Goal: Task Accomplishment & Management: Use online tool/utility

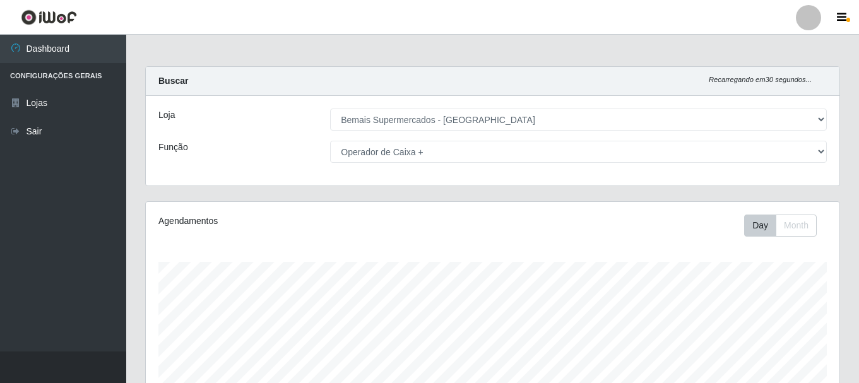
select select "249"
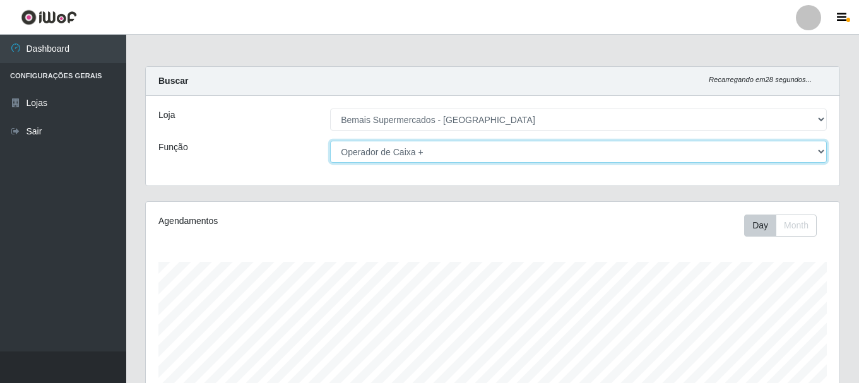
click at [343, 152] on select "[Selecione...] ASG ASG + ASG ++ Auxiliar de Depósito Auxiliar de Depósito + Aux…" at bounding box center [578, 152] width 497 height 22
select select "70"
click at [330, 141] on select "[Selecione...] ASG ASG + ASG ++ Auxiliar de Depósito Auxiliar de Depósito + Aux…" at bounding box center [578, 152] width 497 height 22
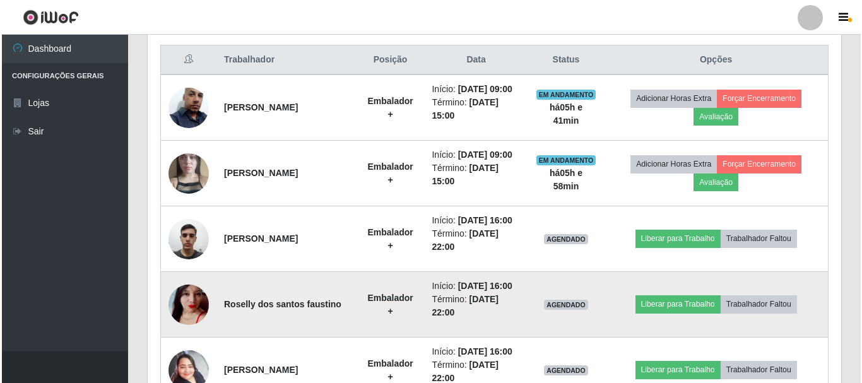
scroll to position [546, 0]
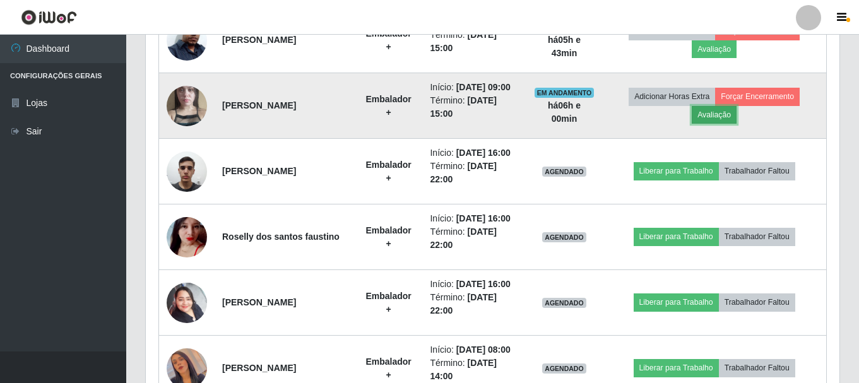
click at [734, 124] on button "Avaliação" at bounding box center [714, 115] width 45 height 18
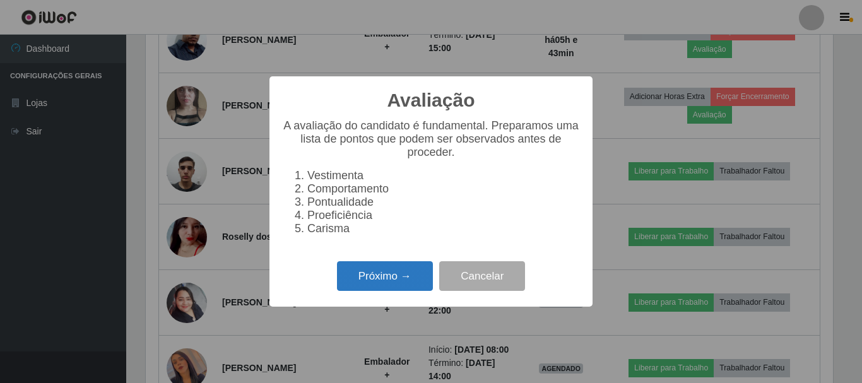
click at [360, 289] on button "Próximo →" at bounding box center [385, 276] width 96 height 30
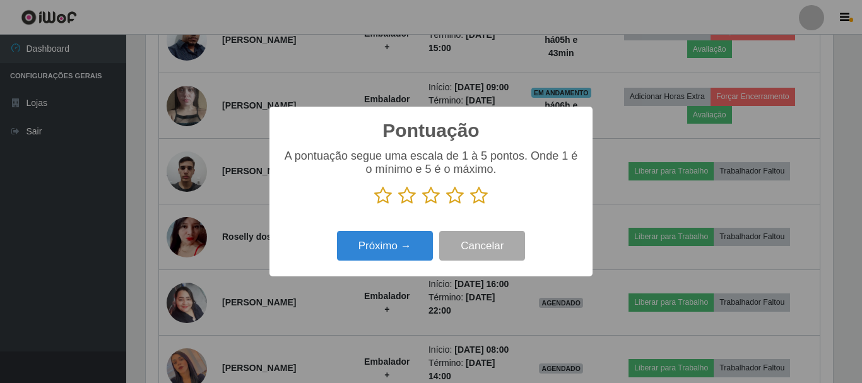
scroll to position [630731, 630305]
drag, startPoint x: 481, startPoint y: 196, endPoint x: 414, endPoint y: 228, distance: 74.5
click at [480, 197] on icon at bounding box center [479, 195] width 18 height 19
click at [470, 205] on input "radio" at bounding box center [470, 205] width 0 height 0
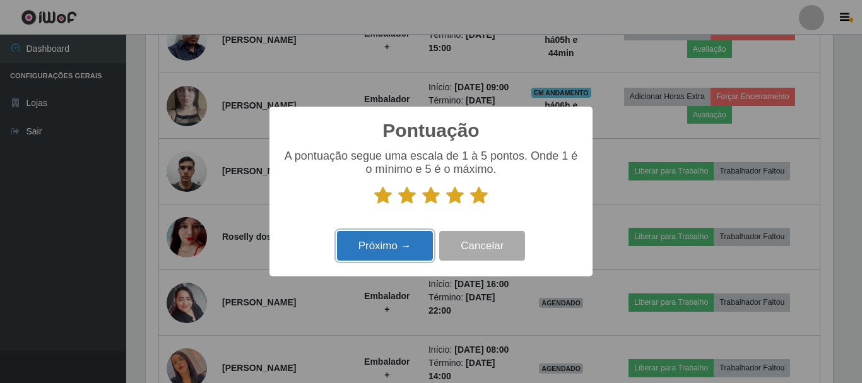
click at [385, 256] on button "Próximo →" at bounding box center [385, 246] width 96 height 30
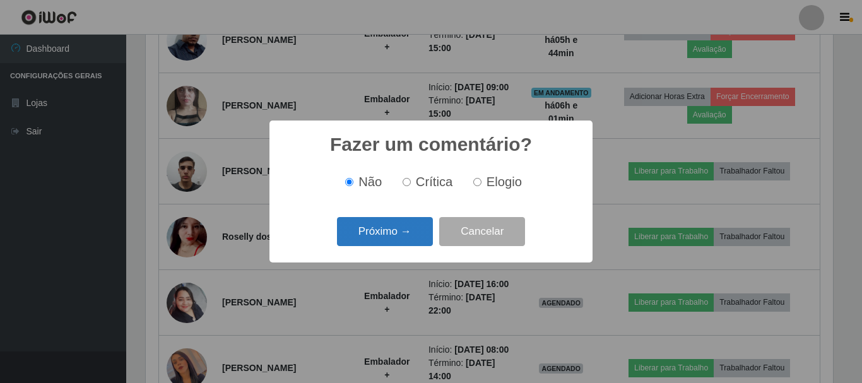
click at [411, 225] on button "Próximo →" at bounding box center [385, 232] width 96 height 30
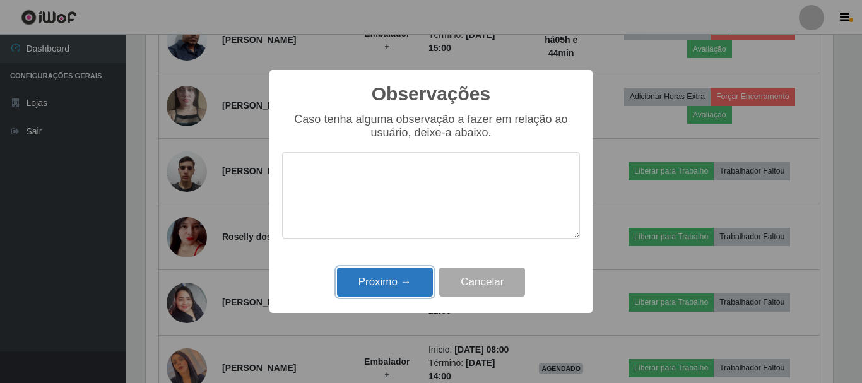
click at [394, 281] on button "Próximo →" at bounding box center [385, 283] width 96 height 30
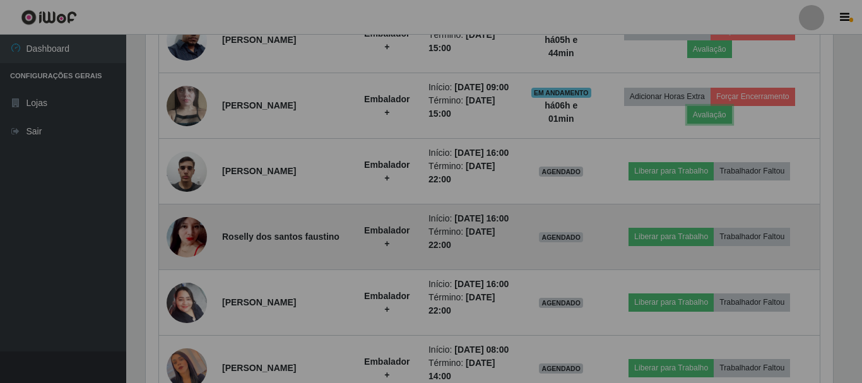
scroll to position [262, 693]
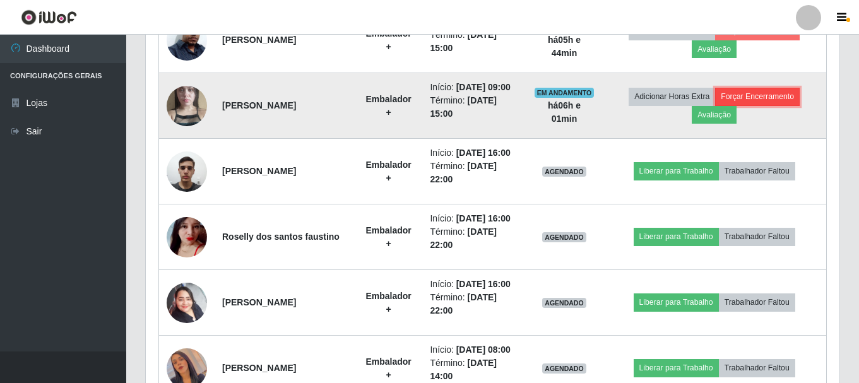
click at [782, 105] on button "Forçar Encerramento" at bounding box center [757, 97] width 85 height 18
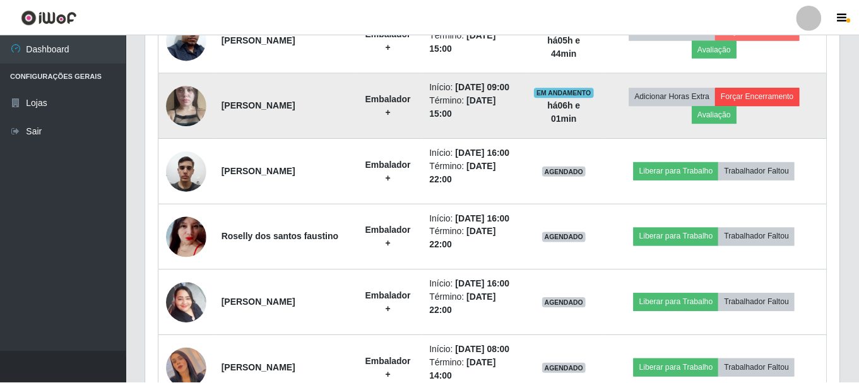
scroll to position [262, 687]
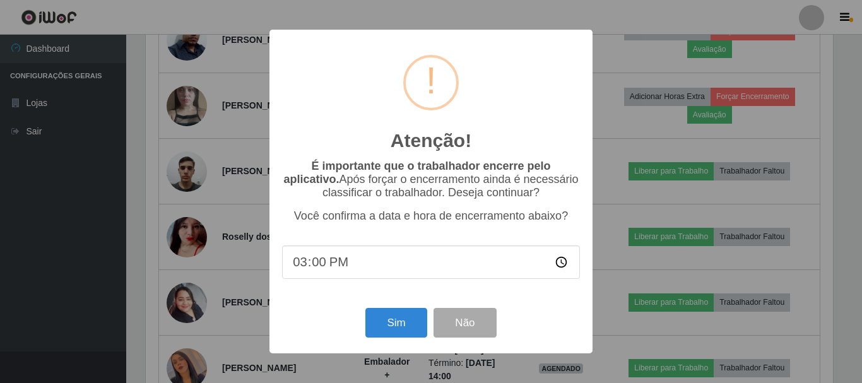
click at [375, 269] on input "15:00" at bounding box center [431, 261] width 298 height 33
type input "14:44"
click at [412, 319] on button "Sim" at bounding box center [395, 323] width 61 height 30
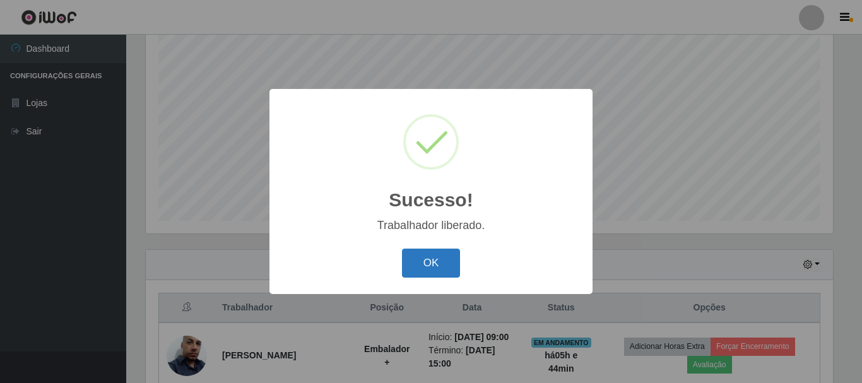
click at [435, 266] on button "OK" at bounding box center [431, 264] width 59 height 30
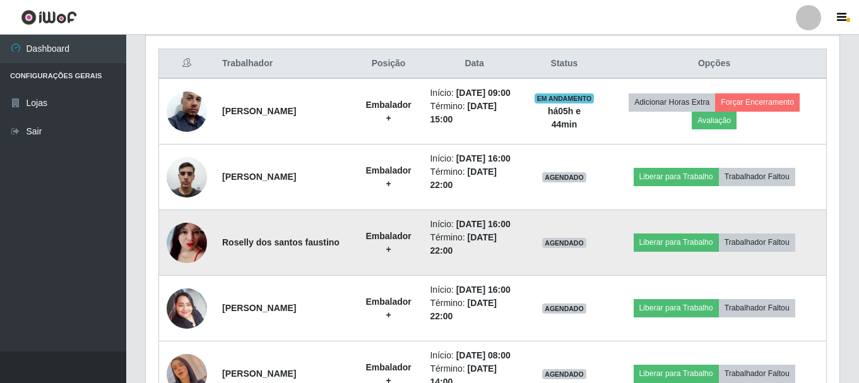
scroll to position [483, 0]
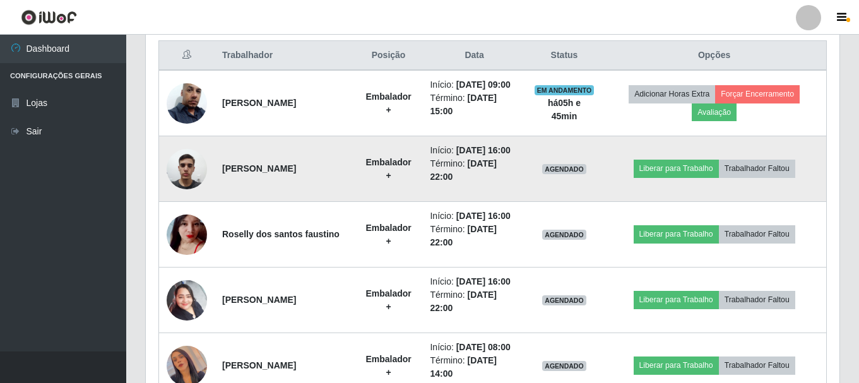
click at [186, 189] on img at bounding box center [187, 169] width 40 height 54
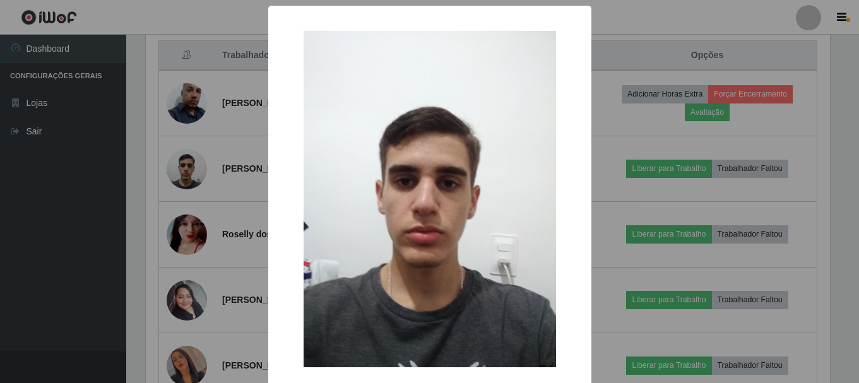
scroll to position [262, 687]
click at [192, 199] on div "× OK Cancel" at bounding box center [431, 191] width 862 height 383
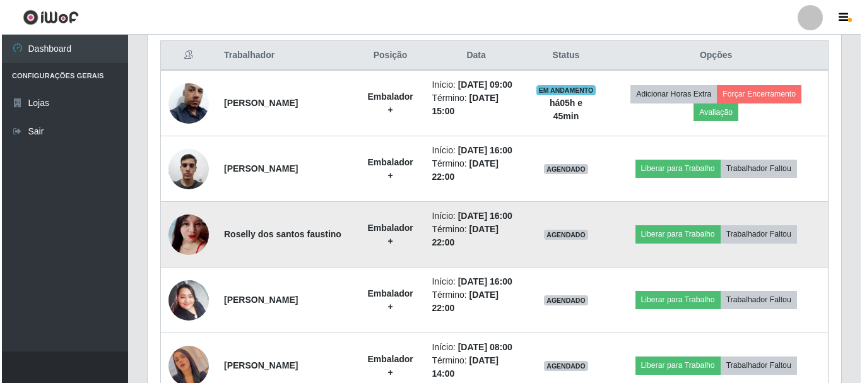
scroll to position [262, 693]
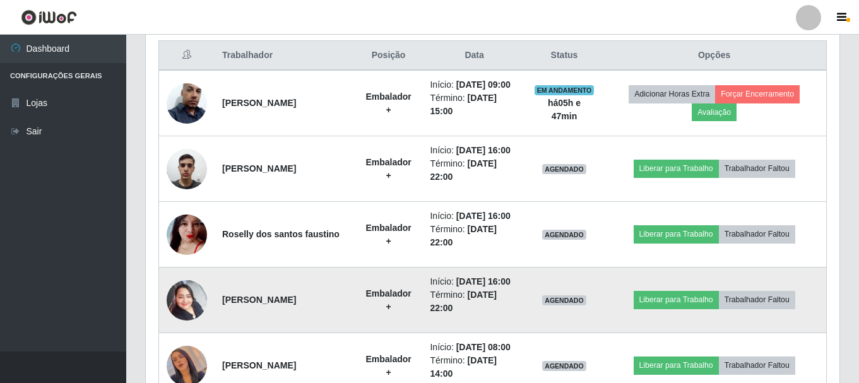
click at [189, 327] on img at bounding box center [187, 300] width 40 height 54
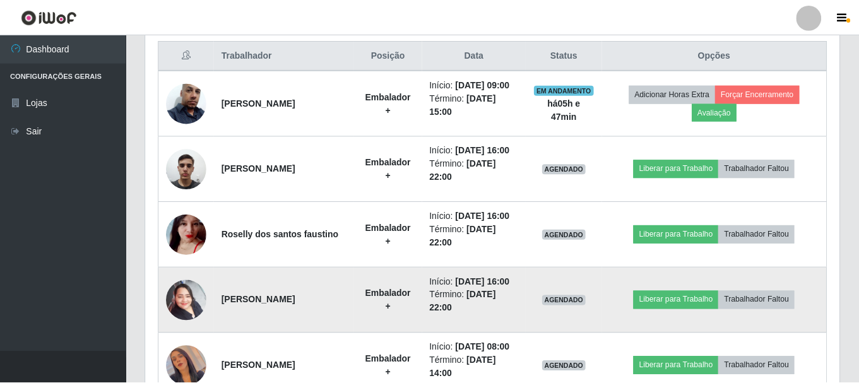
scroll to position [262, 687]
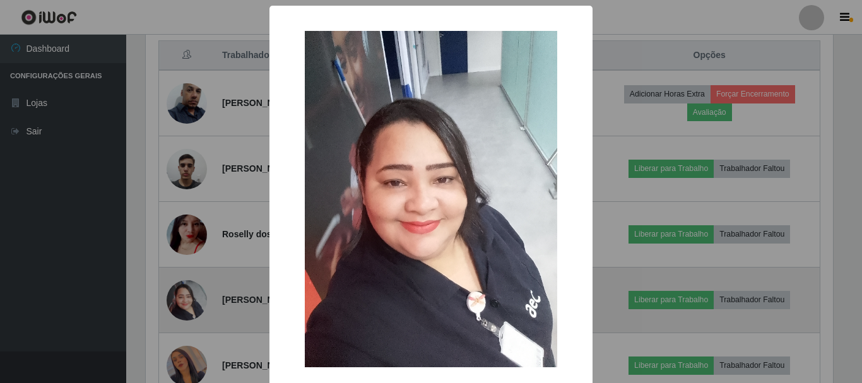
click at [189, 343] on div "× OK Cancel" at bounding box center [431, 191] width 862 height 383
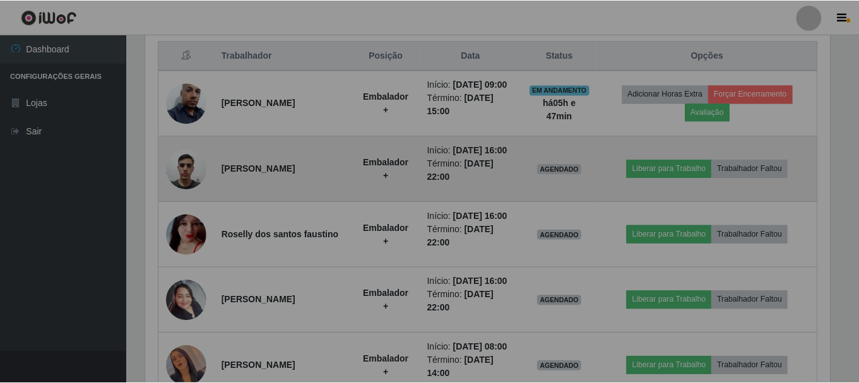
scroll to position [262, 693]
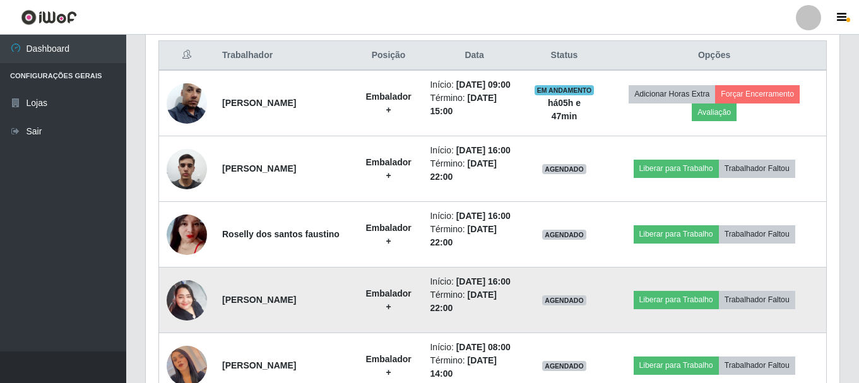
click at [197, 327] on img at bounding box center [187, 300] width 40 height 54
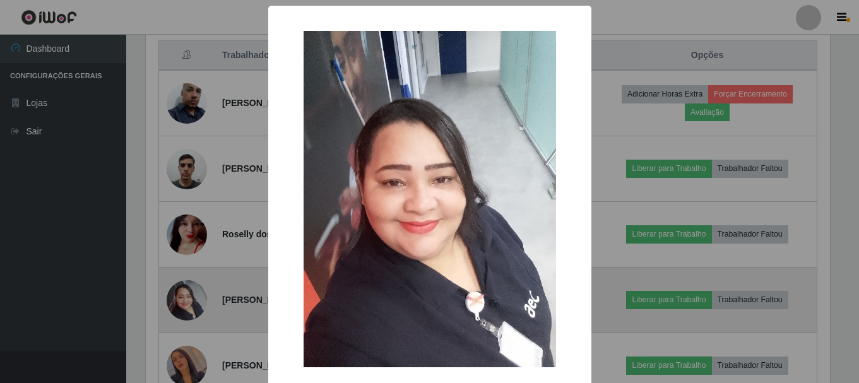
scroll to position [262, 687]
click at [197, 343] on div "× OK Cancel" at bounding box center [431, 191] width 862 height 383
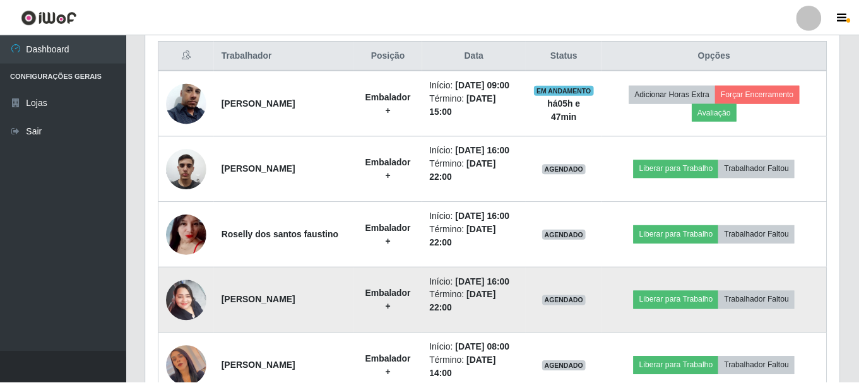
scroll to position [262, 693]
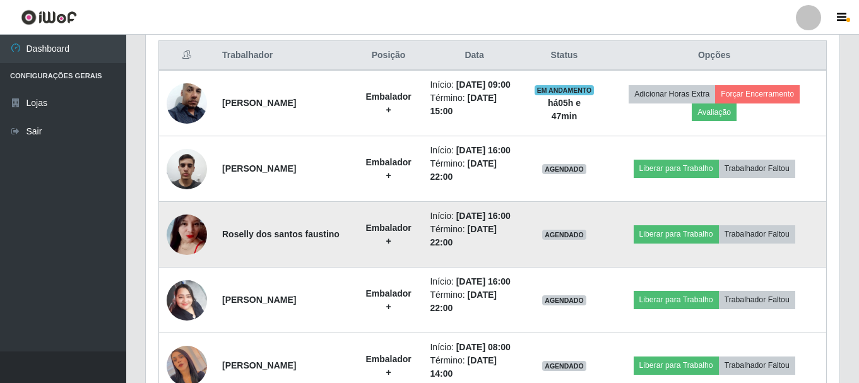
click at [187, 268] on img at bounding box center [187, 234] width 40 height 73
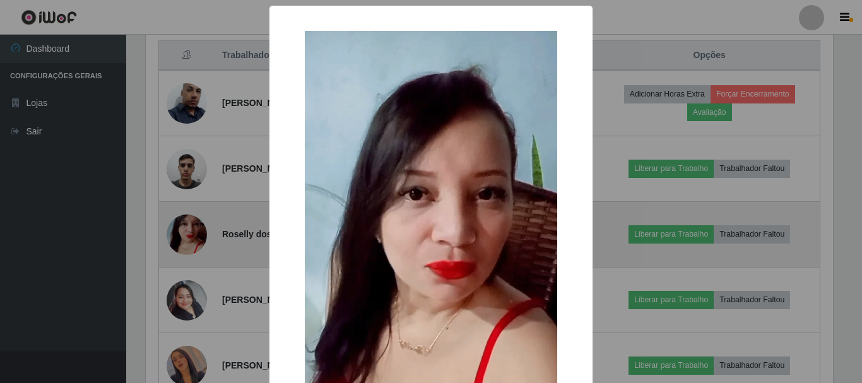
drag, startPoint x: 187, startPoint y: 268, endPoint x: 189, endPoint y: 232, distance: 36.0
click at [187, 267] on div "× OK Cancel" at bounding box center [431, 191] width 862 height 383
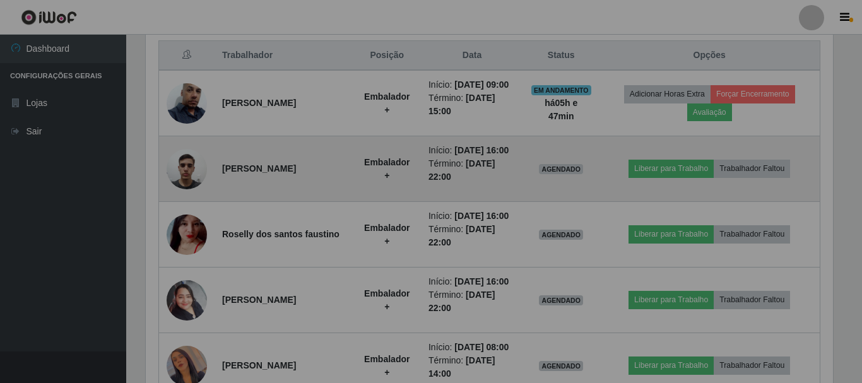
scroll to position [262, 693]
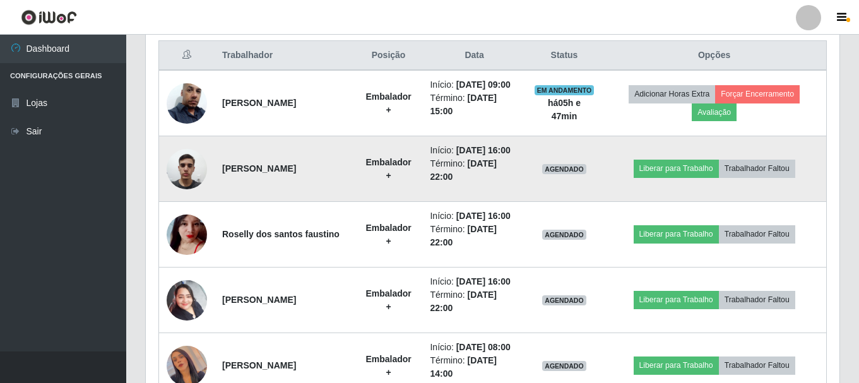
click at [193, 192] on img at bounding box center [187, 169] width 40 height 54
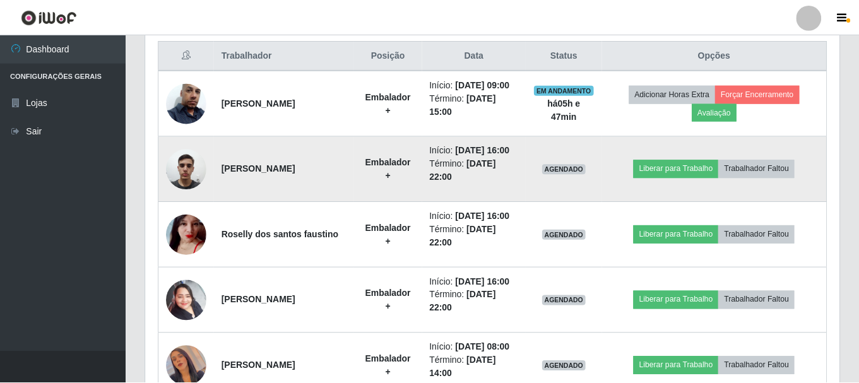
scroll to position [262, 687]
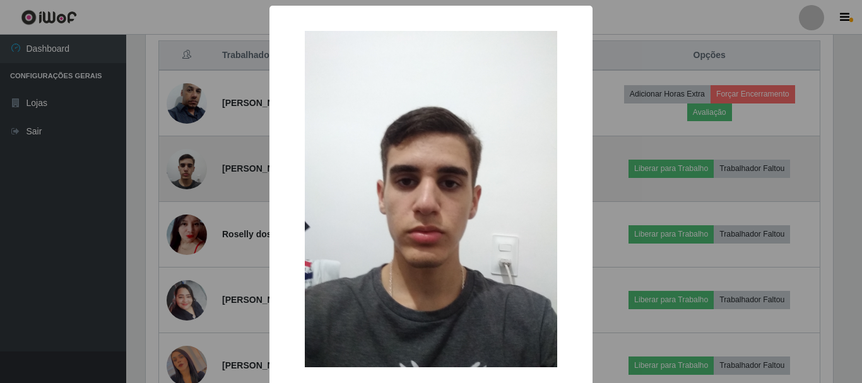
click at [193, 192] on div "× OK Cancel" at bounding box center [431, 191] width 862 height 383
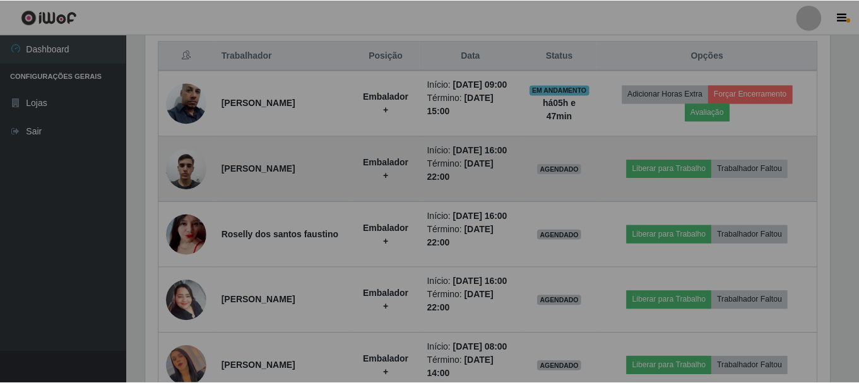
scroll to position [262, 693]
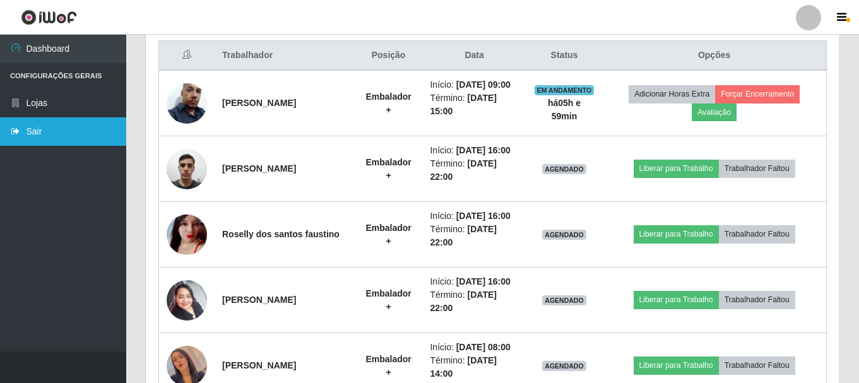
click at [13, 132] on icon at bounding box center [15, 131] width 11 height 9
